Goal: Ask a question

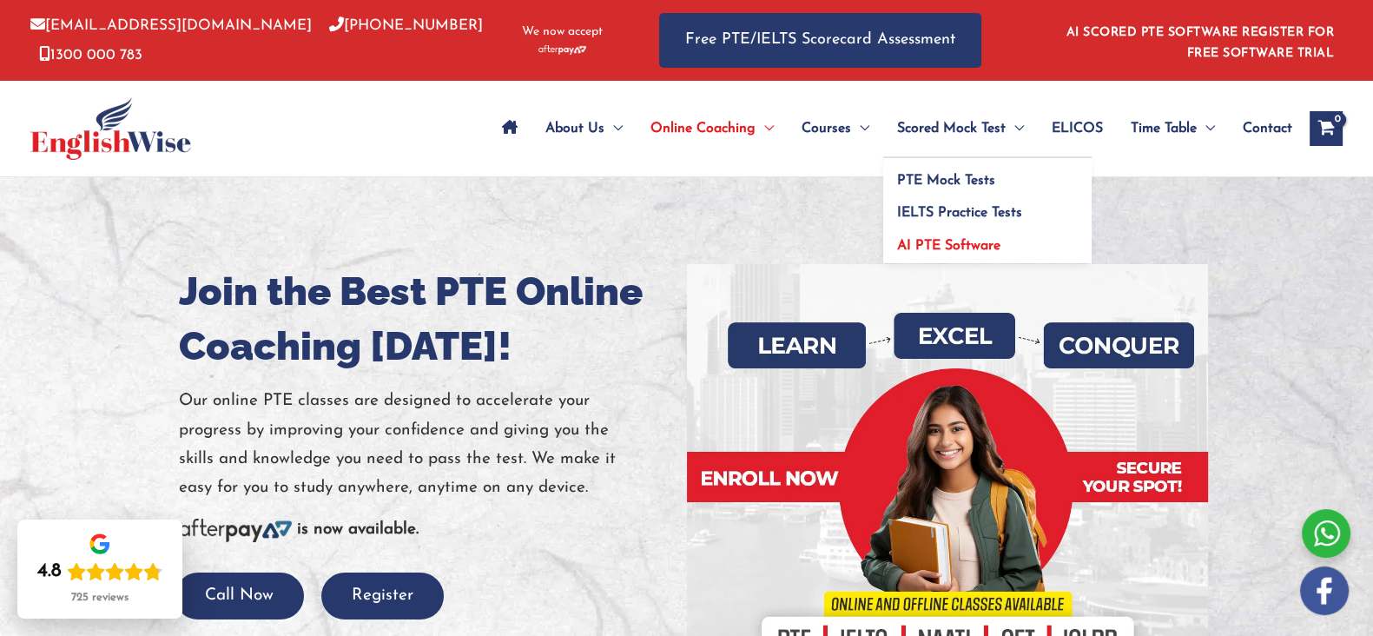
click at [925, 244] on span "AI PTE Software" at bounding box center [948, 246] width 103 height 14
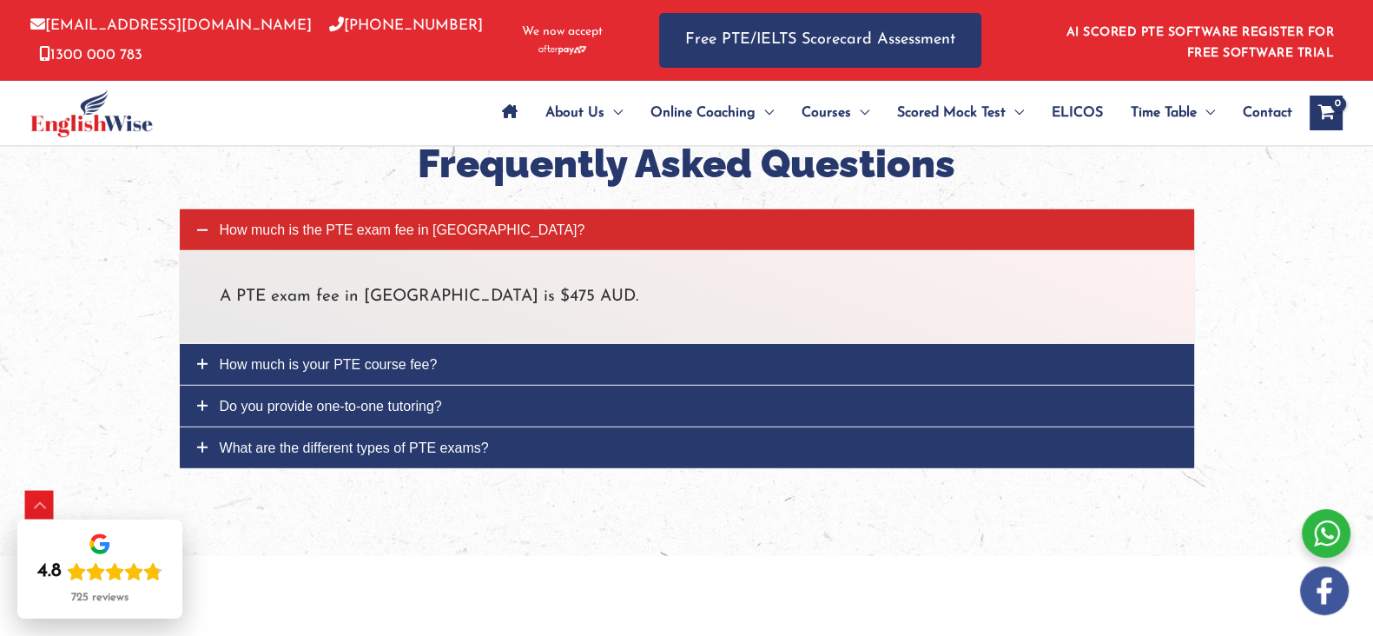
scroll to position [6024, 0]
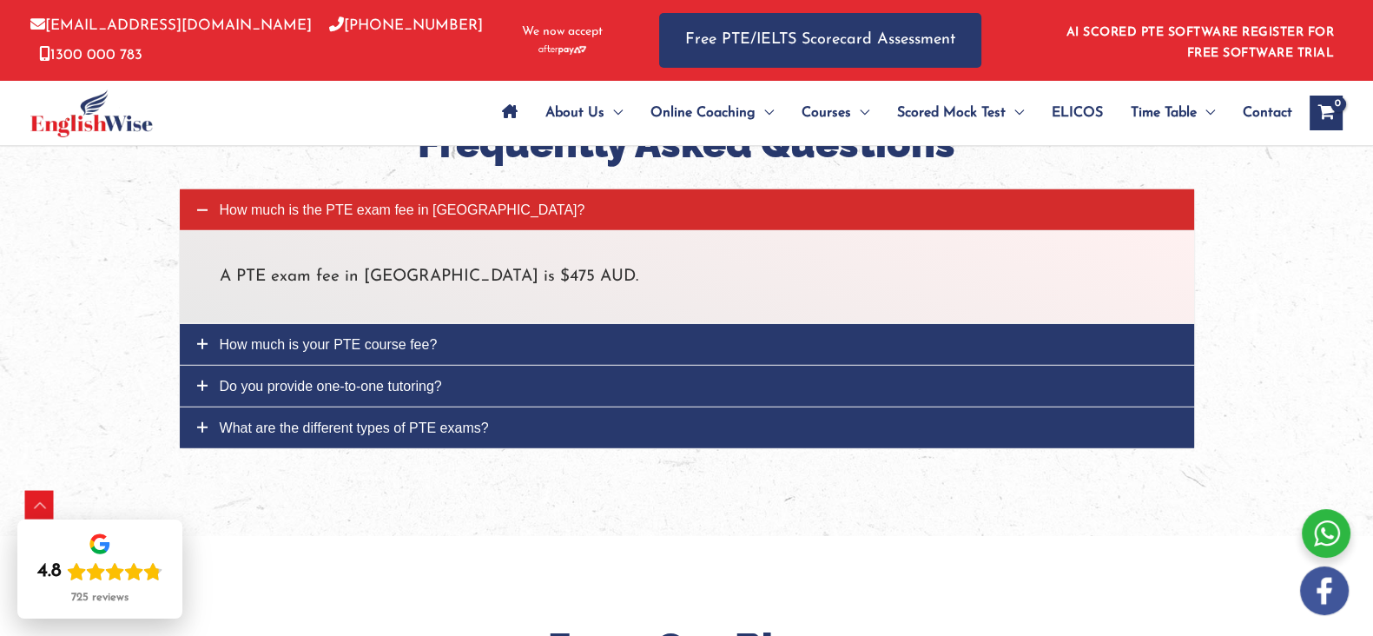
click at [488, 324] on link "How much is your PTE course fee?" at bounding box center [687, 344] width 1014 height 41
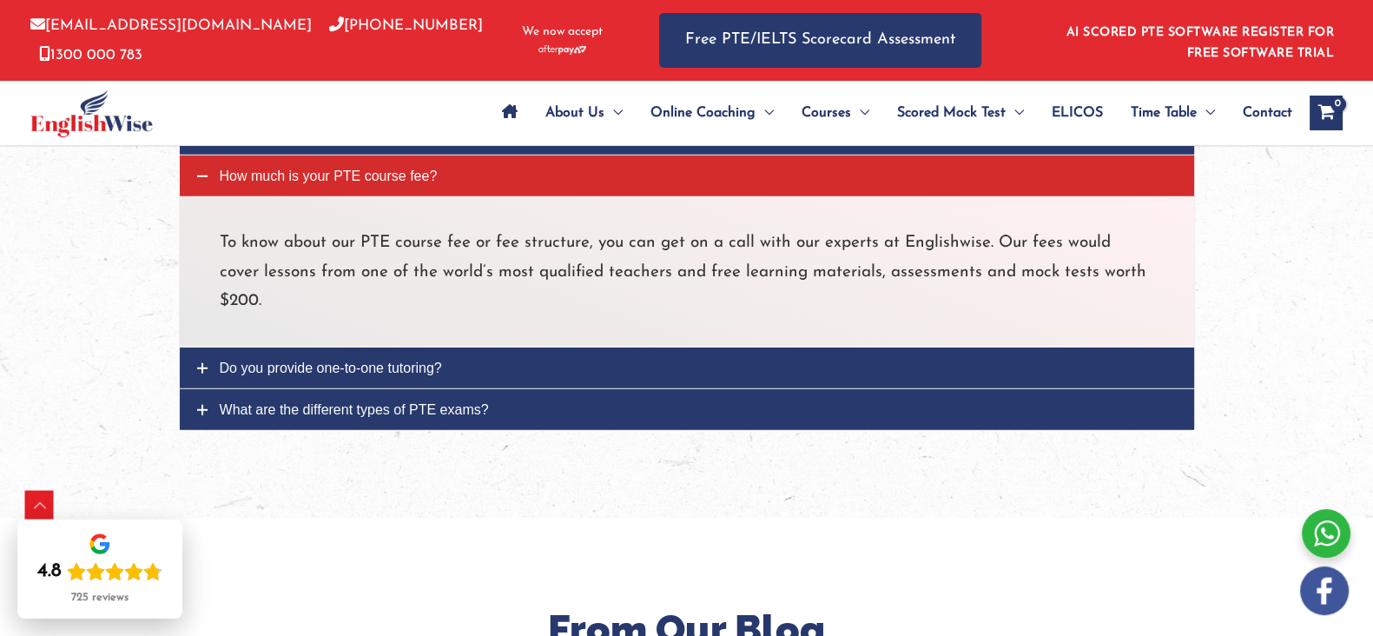
scroll to position [6133, 0]
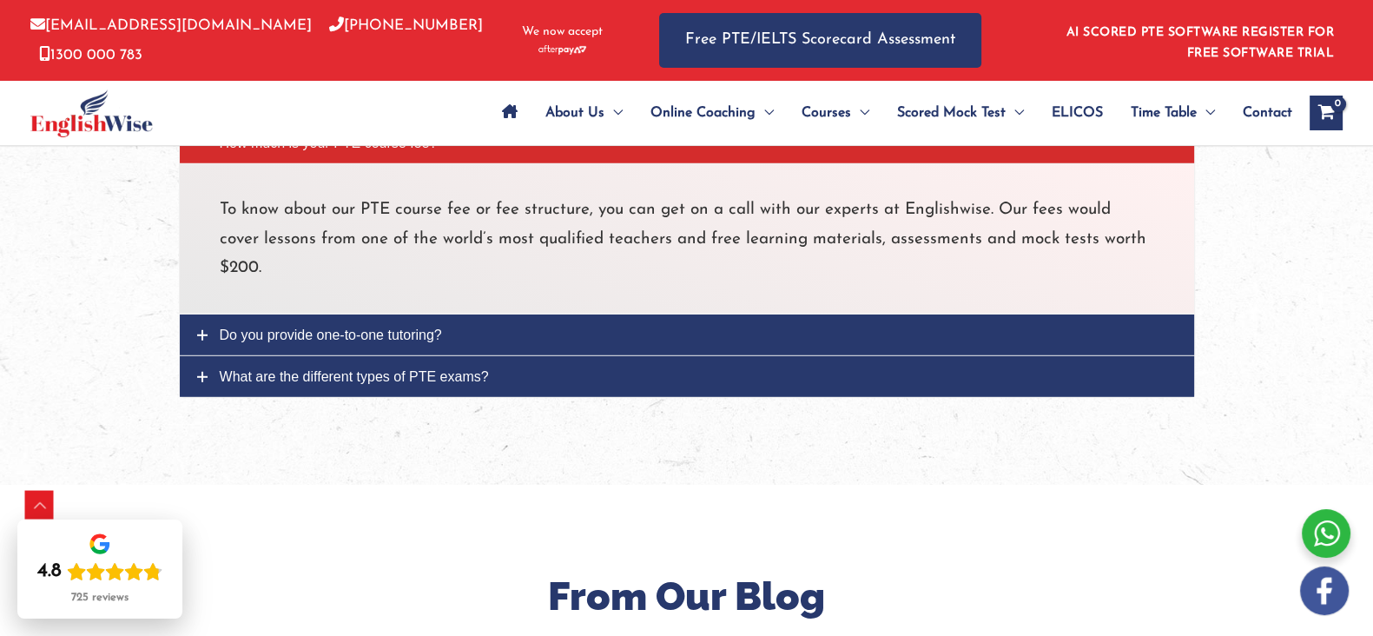
click at [408, 327] on span "Do you provide one-to-one tutoring?" at bounding box center [331, 334] width 222 height 15
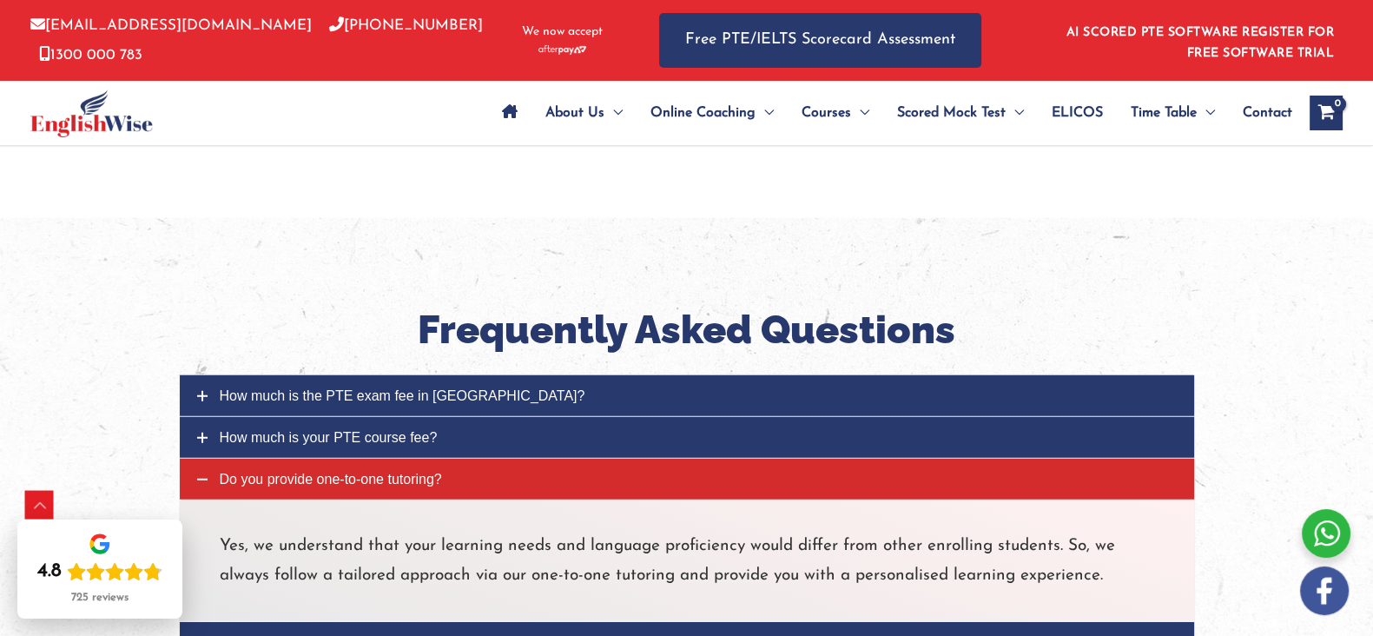
scroll to position [5807, 0]
